Goal: Information Seeking & Learning: Learn about a topic

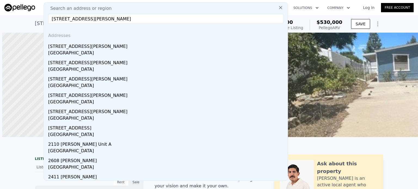
scroll to position [0, 2]
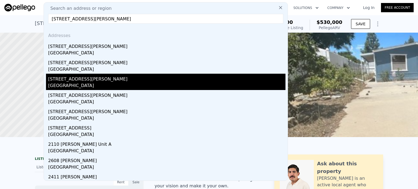
click at [82, 82] on div "[STREET_ADDRESS][PERSON_NAME]" at bounding box center [167, 78] width 238 height 9
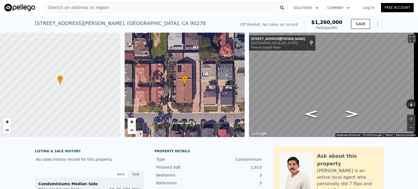
click at [137, 5] on div "Search an address or region" at bounding box center [166, 7] width 245 height 11
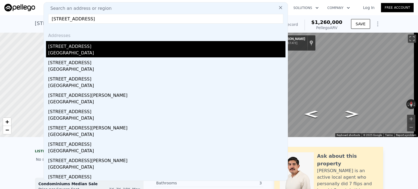
type input "[STREET_ADDRESS]"
click at [66, 46] on div "[STREET_ADDRESS]" at bounding box center [167, 45] width 238 height 9
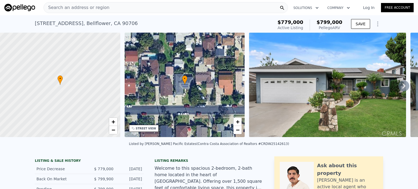
click at [151, 8] on div "Search an address or region" at bounding box center [166, 7] width 245 height 11
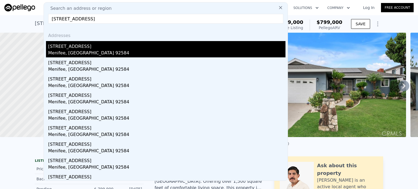
type input "[STREET_ADDRESS]"
click at [67, 47] on div "[STREET_ADDRESS]" at bounding box center [167, 45] width 238 height 9
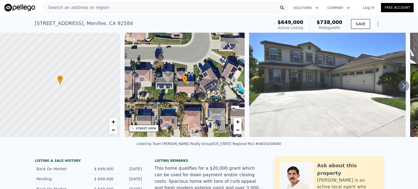
click at [99, 7] on span "Search an address or region" at bounding box center [77, 7] width 66 height 7
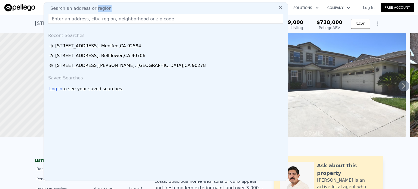
click at [99, 7] on span "Search an address or region" at bounding box center [79, 8] width 66 height 7
click at [97, 20] on input "text" at bounding box center [165, 19] width 235 height 10
paste input "[STREET_ADDRESS]"
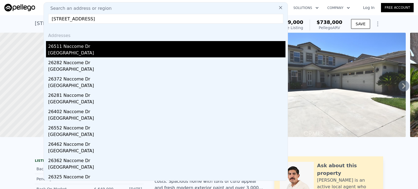
type input "[STREET_ADDRESS]"
click at [75, 49] on div "26511 Naccome Dr" at bounding box center [167, 45] width 238 height 9
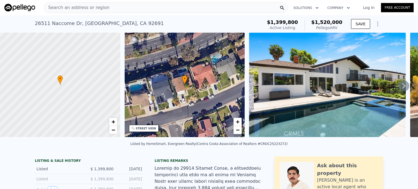
click at [126, 10] on div "Search an address or region" at bounding box center [166, 7] width 245 height 11
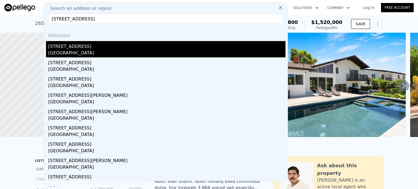
type input "[STREET_ADDRESS]"
click at [57, 54] on div "[GEOGRAPHIC_DATA]" at bounding box center [167, 54] width 238 height 8
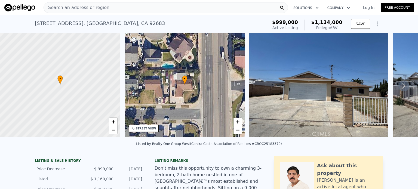
click at [136, 10] on div "Search an address or region" at bounding box center [166, 7] width 245 height 11
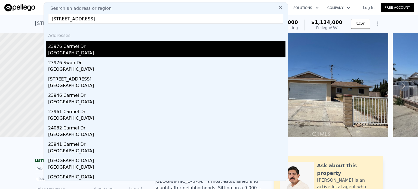
type input "[STREET_ADDRESS]"
click at [71, 52] on div "[GEOGRAPHIC_DATA]" at bounding box center [167, 54] width 238 height 8
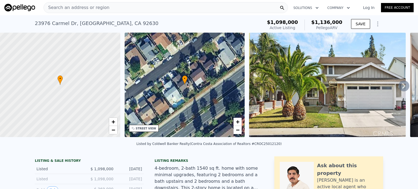
click at [160, 7] on div "Search an address or region" at bounding box center [166, 7] width 245 height 11
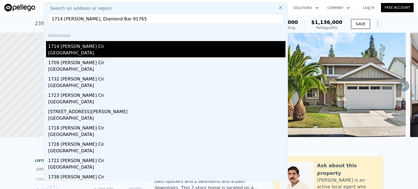
type input "1714 [PERSON_NAME], Diamond Bar 91765"
click at [69, 49] on div "1714 [PERSON_NAME] Cir" at bounding box center [167, 45] width 238 height 9
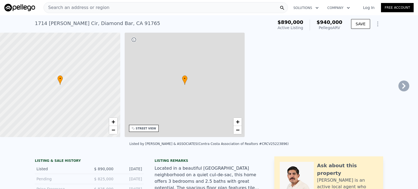
type input "1280"
type input "1823"
type input "6931"
type input "11400"
type input "$ 940,000"
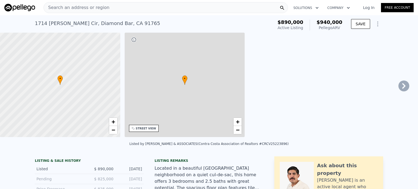
type input "-$ 62,066"
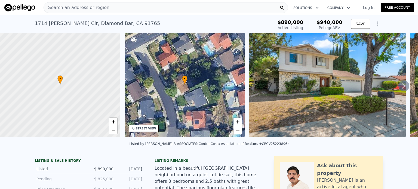
click at [111, 11] on div "Search an address or region" at bounding box center [166, 7] width 245 height 11
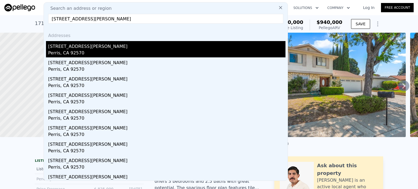
type input "[STREET_ADDRESS][PERSON_NAME]"
click at [66, 47] on div "[STREET_ADDRESS][PERSON_NAME]" at bounding box center [167, 45] width 238 height 9
type input "2"
type input "3"
type input "2"
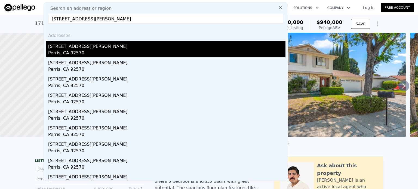
type input "1248"
type input "1440"
type input "6970"
type input "7841"
type input "$ 296,000"
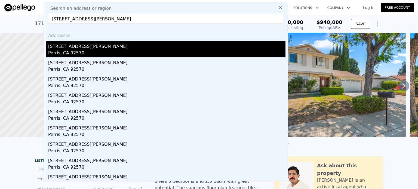
type input "4"
type input "$ 120,904"
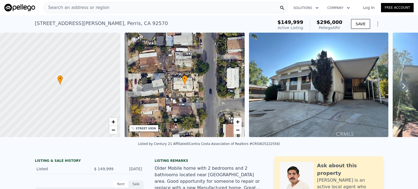
click at [106, 8] on div "Search an address or region" at bounding box center [166, 7] width 245 height 11
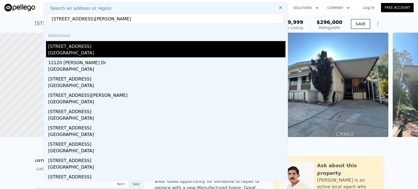
type input "[STREET_ADDRESS][PERSON_NAME]"
click at [80, 49] on div "[STREET_ADDRESS]" at bounding box center [167, 45] width 238 height 9
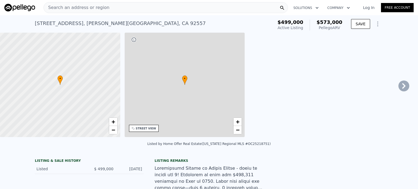
type input "3"
type input "4"
type input "3"
type input "1304"
type input "2332"
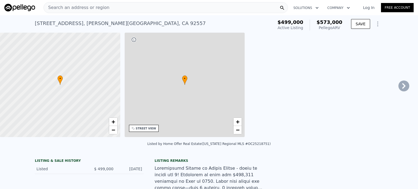
type input "4356"
type input "13068"
type input "$ 573,000"
type input "$ 15,861"
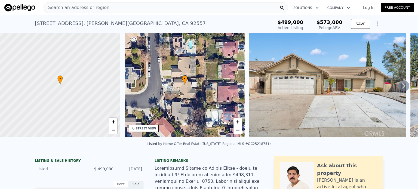
click at [138, 1] on div "Search an address or region Solutions Company Open main menu Log In Free Account" at bounding box center [209, 7] width 410 height 13
click at [128, 10] on div "Search an address or region" at bounding box center [166, 7] width 245 height 11
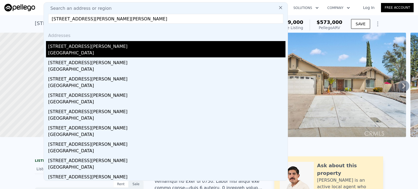
type input "[STREET_ADDRESS][PERSON_NAME][PERSON_NAME]"
click at [72, 47] on div "[STREET_ADDRESS][PERSON_NAME]" at bounding box center [167, 45] width 238 height 9
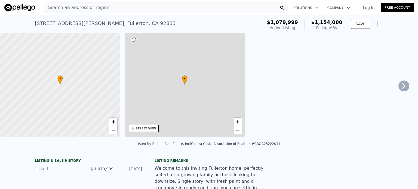
type input "1"
type input "1240"
type input "2369"
type input "5490"
type input "9520"
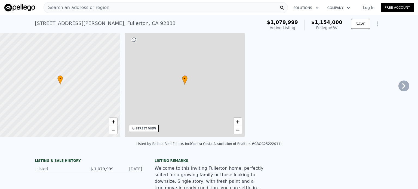
type input "$ 1,154,000"
type input "7"
type input "-$ 69,280"
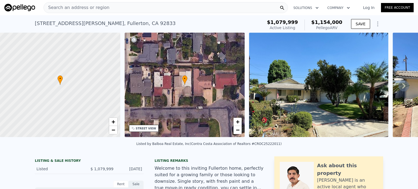
click at [125, 5] on div "Search an address or region" at bounding box center [166, 7] width 245 height 11
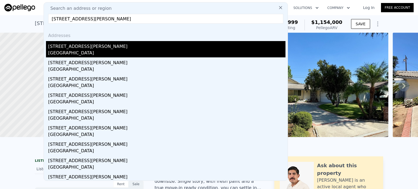
type input "[STREET_ADDRESS][PERSON_NAME]"
click at [71, 53] on div "[GEOGRAPHIC_DATA]" at bounding box center [167, 54] width 238 height 8
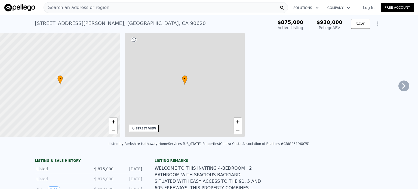
type input "2"
type input "1212"
type input "1683"
type input "5565"
type input "6864"
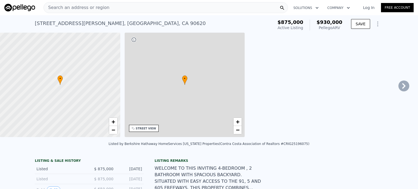
type input "$ 930,000"
type input "6"
type input "-$ 56,765"
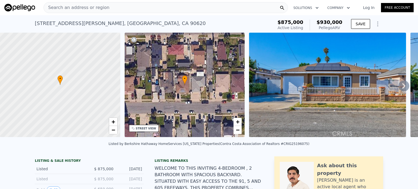
click at [127, 5] on div "Search an address or region" at bounding box center [166, 7] width 245 height 11
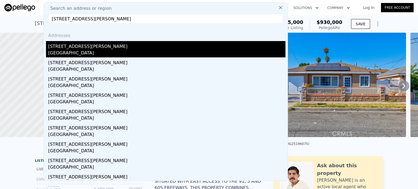
click at [75, 49] on div "[STREET_ADDRESS][PERSON_NAME]" at bounding box center [167, 45] width 238 height 9
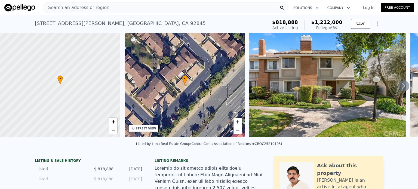
click at [101, 8] on span "Search an address or region" at bounding box center [77, 7] width 66 height 7
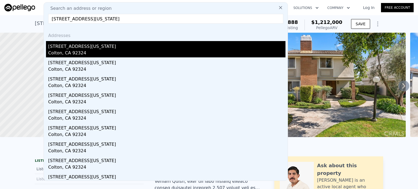
type input "[STREET_ADDRESS][US_STATE]"
click at [73, 53] on div "Colton, CA 92324" at bounding box center [167, 54] width 238 height 8
type input "4"
type input "1"
type input "2.5"
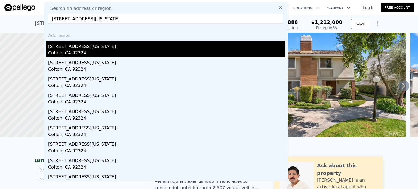
type input "1184"
type input "1494"
type input "6900"
type input "14000"
type input "$ 534,000"
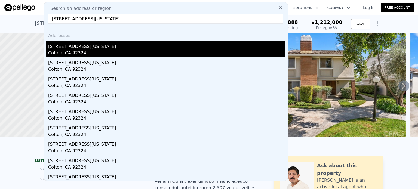
type input "5"
type input "$ 64,451"
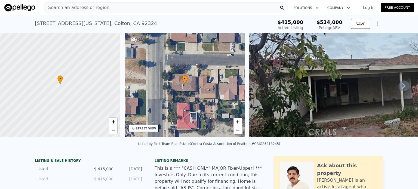
click at [115, 9] on div "Search an address or region" at bounding box center [166, 7] width 245 height 11
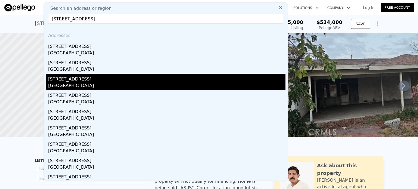
type input "[STREET_ADDRESS]"
click at [75, 83] on div "[GEOGRAPHIC_DATA]" at bounding box center [167, 87] width 238 height 8
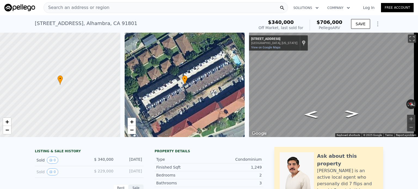
click at [105, 6] on div "Search an address or region" at bounding box center [166, 7] width 245 height 11
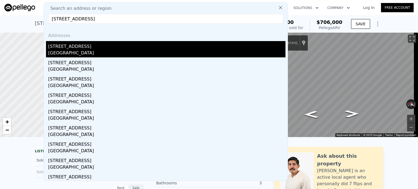
type input "[STREET_ADDRESS]"
click at [57, 51] on div "[GEOGRAPHIC_DATA]" at bounding box center [167, 54] width 238 height 8
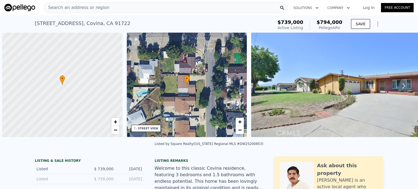
click at [146, 6] on div "Search an address or region" at bounding box center [166, 7] width 245 height 11
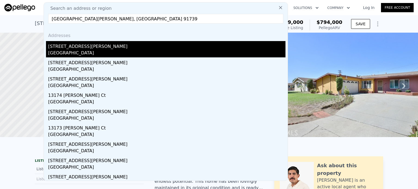
type input "13129 Gabay, Rancho Cucamonga 91739"
click at [73, 50] on div "Rancho Cucamonga, CA 91739" at bounding box center [167, 54] width 238 height 8
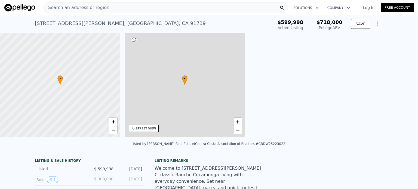
type input "2"
type input "1322"
type input "2087"
type input "4570"
type input "8781"
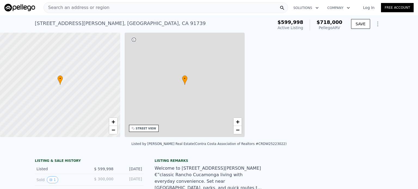
type input "$ 718,000"
type input "4"
type input "$ 46,138"
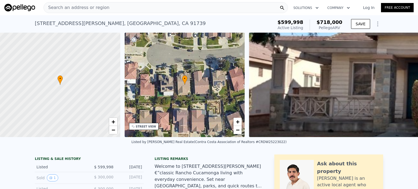
click at [123, 8] on div "Search an address or region" at bounding box center [166, 7] width 245 height 11
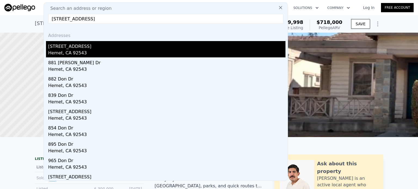
type input "881 Don Dr, Hemet 92543"
click at [60, 50] on div "Hemet, CA 92543" at bounding box center [167, 54] width 238 height 8
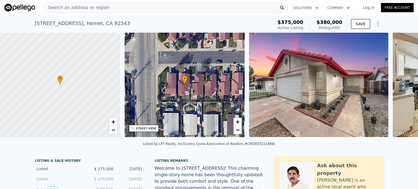
click at [133, 9] on div "Search an address or region" at bounding box center [166, 7] width 245 height 11
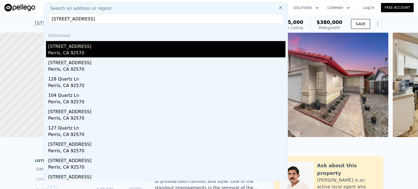
type input "131 Quartz Ln, Perris 92570"
click at [61, 50] on div "Perris, CA 92570" at bounding box center [167, 54] width 238 height 8
